Goal: Task Accomplishment & Management: Use online tool/utility

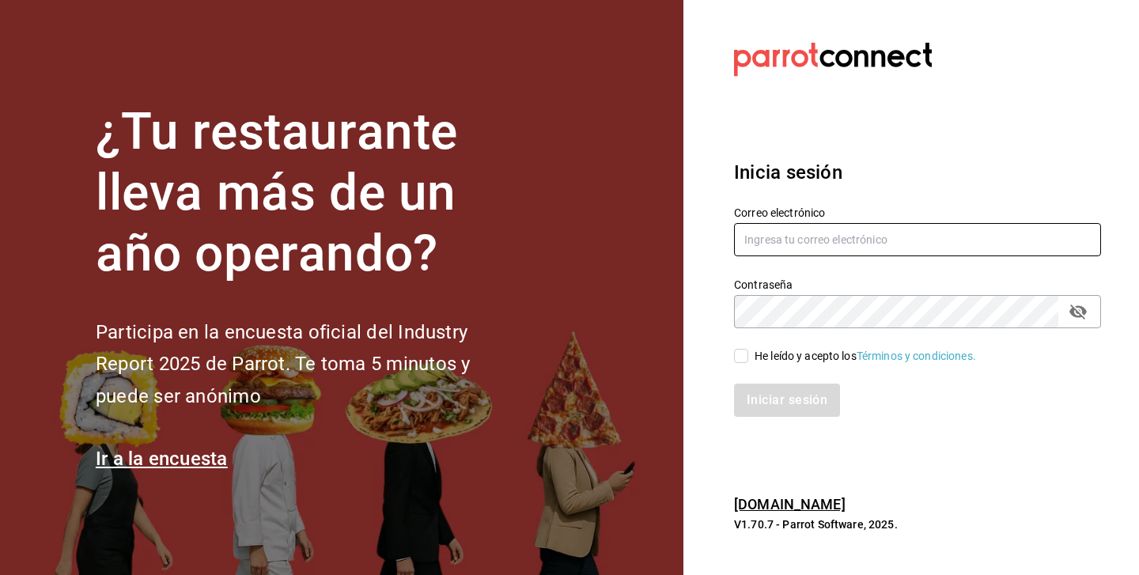
type input "[PERSON_NAME][EMAIL_ADDRESS][DOMAIN_NAME]"
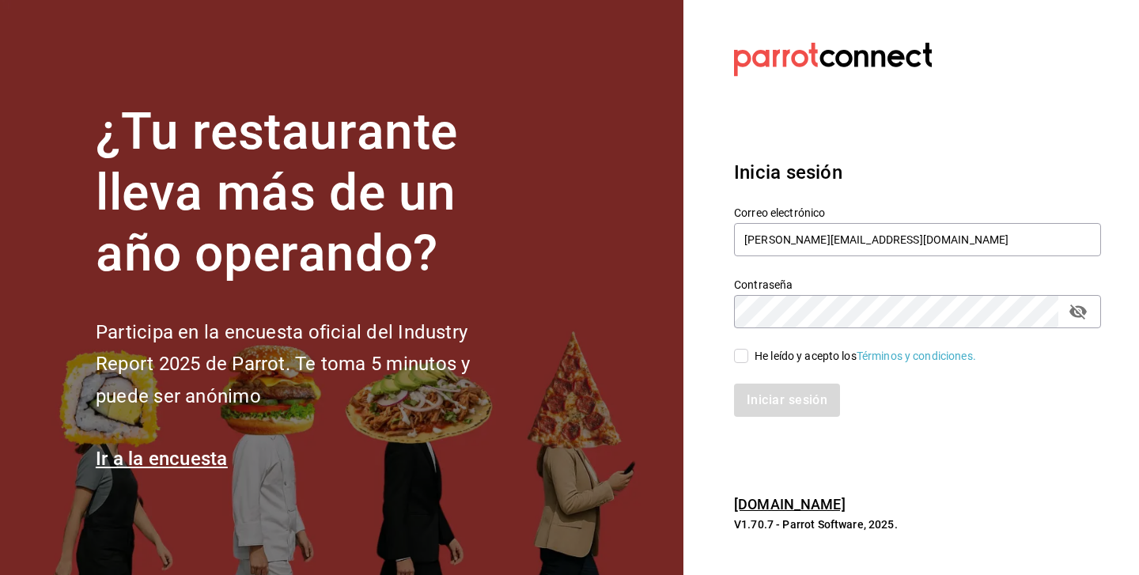
click at [735, 359] on input "He leído y acepto los Términos y condiciones." at bounding box center [741, 356] width 14 height 14
checkbox input "true"
click at [755, 381] on div "Iniciar sesión" at bounding box center [908, 391] width 386 height 52
click at [771, 401] on button "Iniciar sesión" at bounding box center [788, 400] width 108 height 33
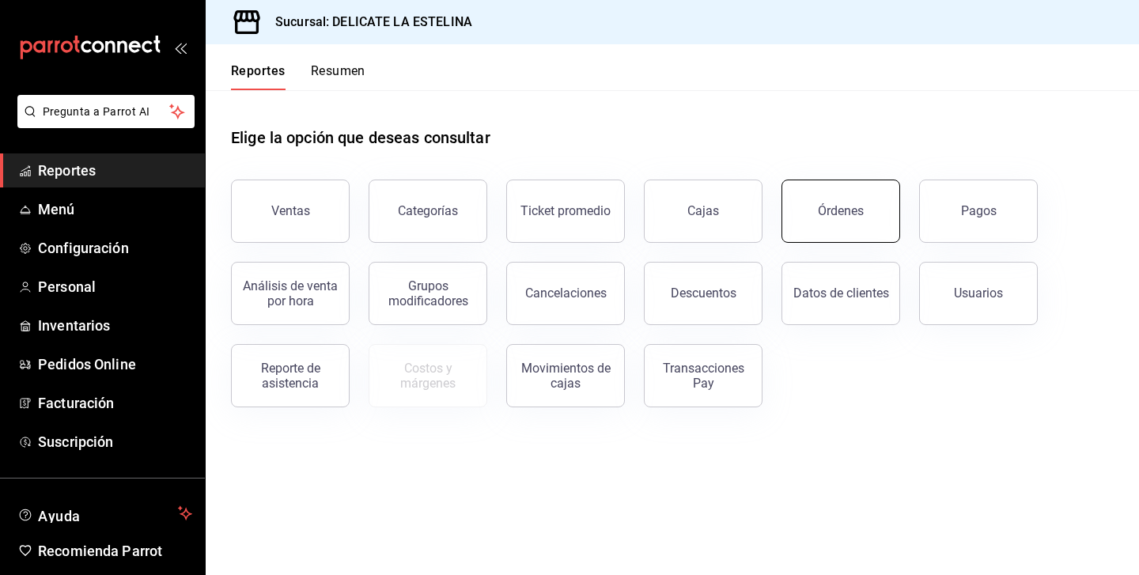
click at [839, 223] on button "Órdenes" at bounding box center [841, 211] width 119 height 63
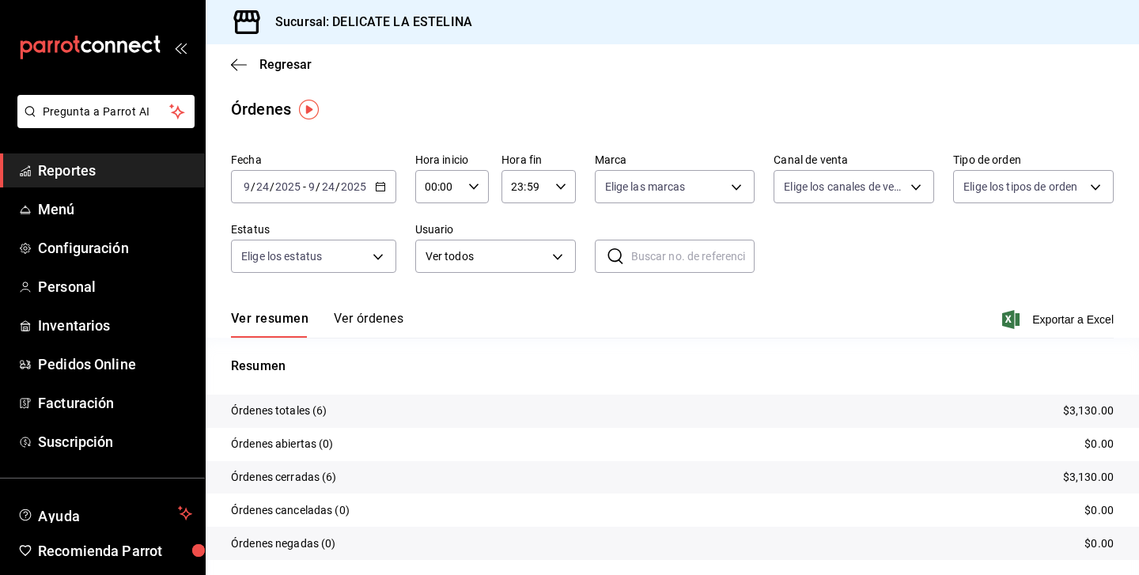
click at [333, 176] on div "[DATE] [DATE] - [DATE] [DATE]" at bounding box center [313, 186] width 165 height 33
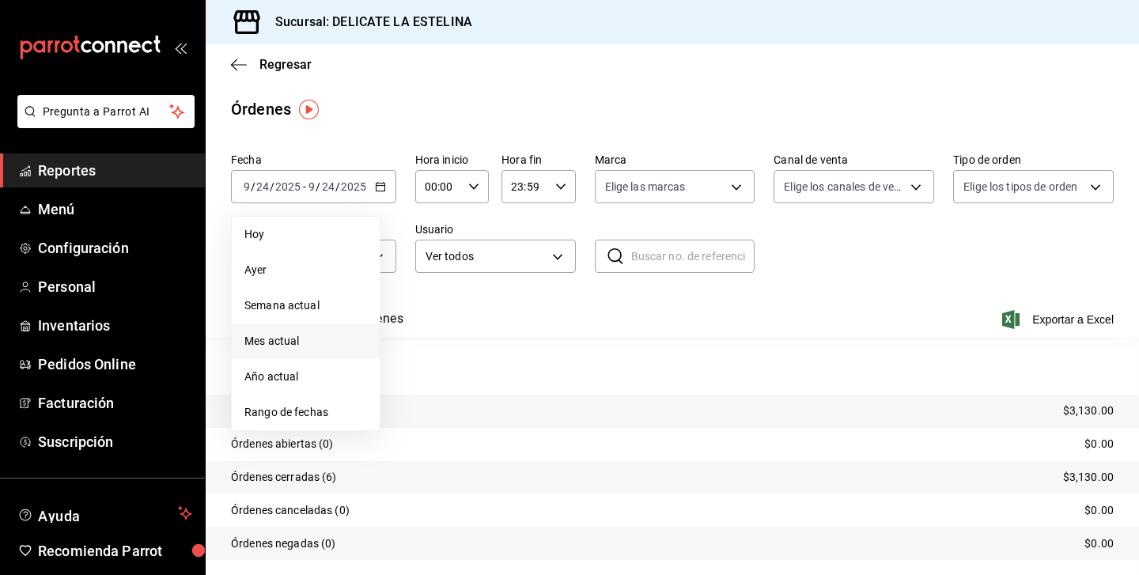
click at [305, 339] on span "Mes actual" at bounding box center [305, 341] width 123 height 17
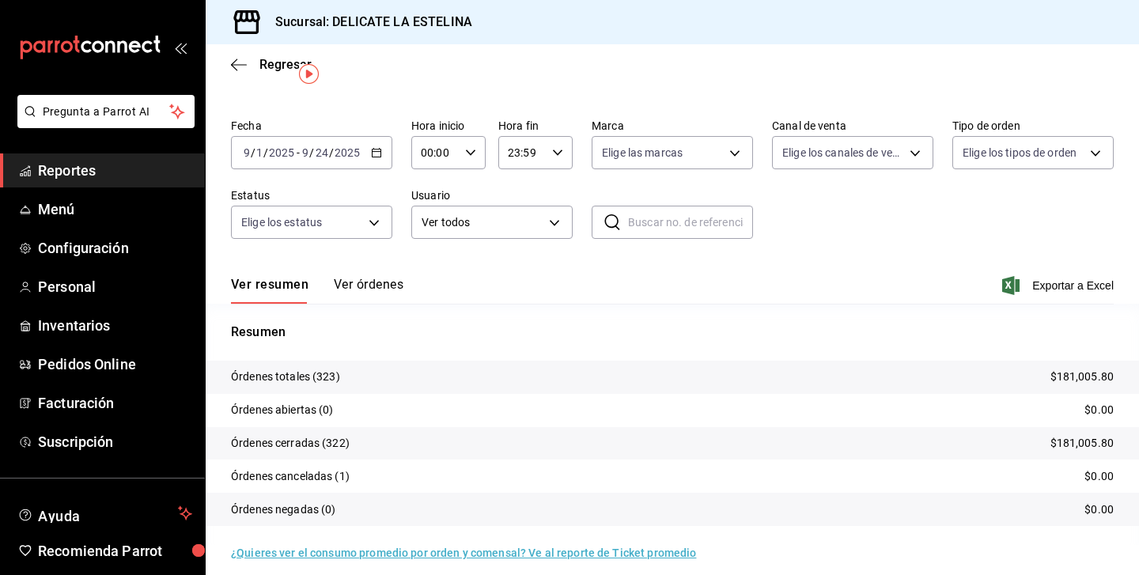
scroll to position [36, 0]
